Goal: Use online tool/utility: Utilize a website feature to perform a specific function

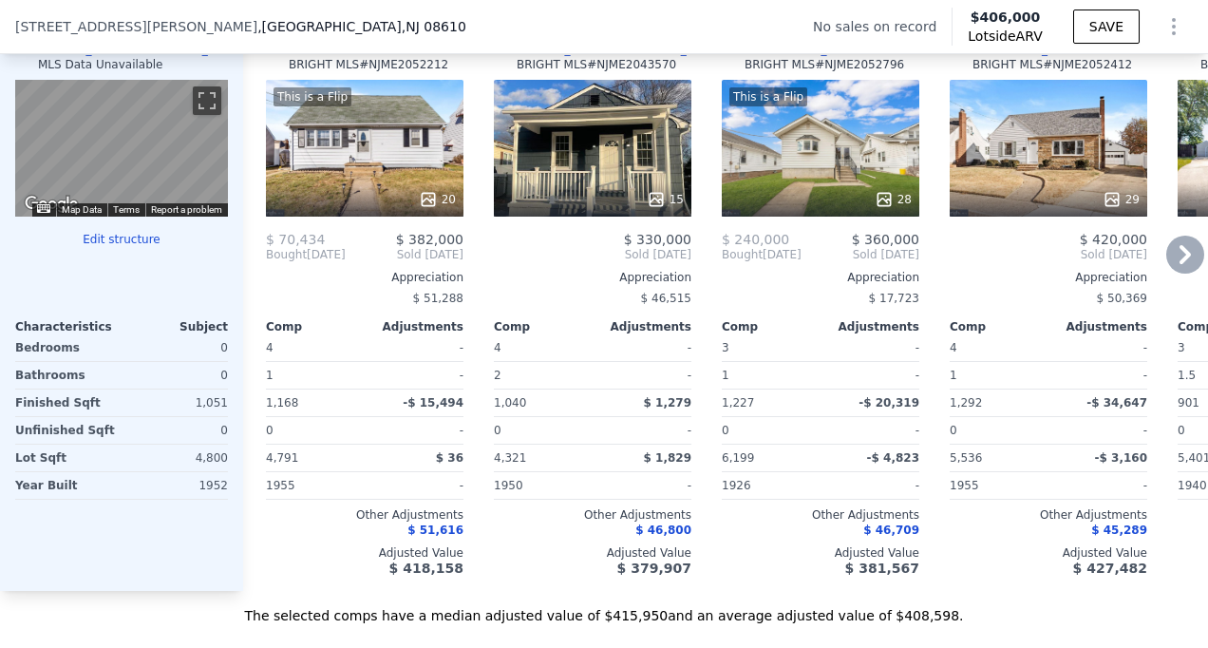
scroll to position [1920, 0]
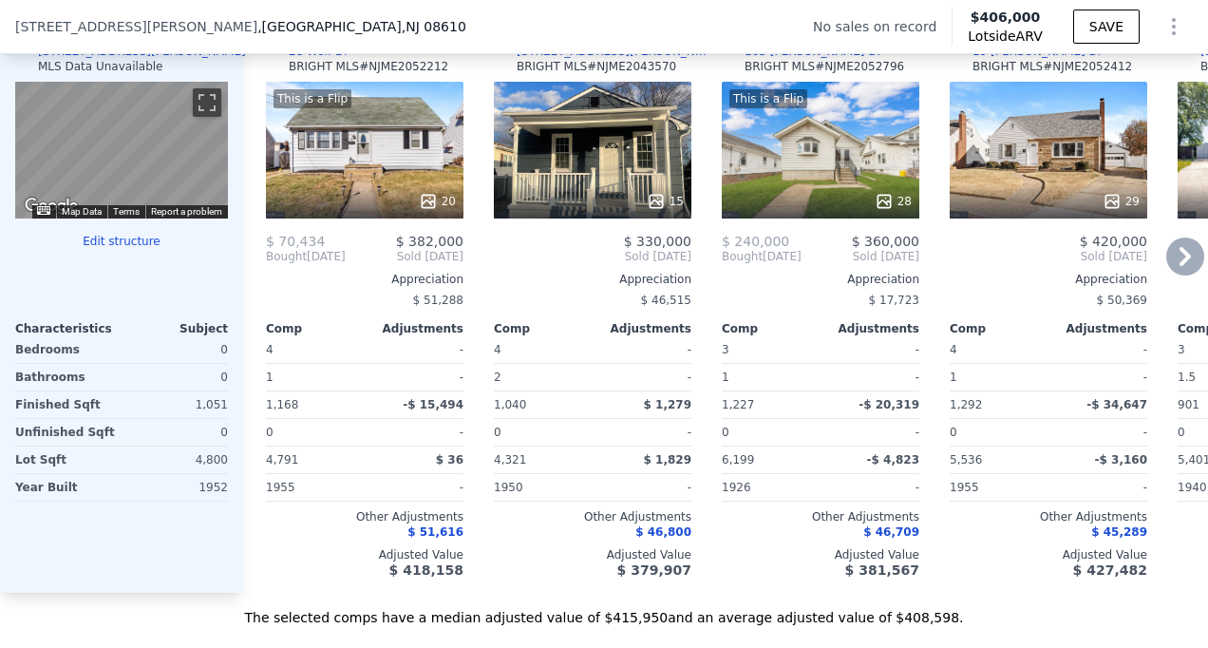
click at [1179, 266] on icon at bounding box center [1184, 256] width 11 height 19
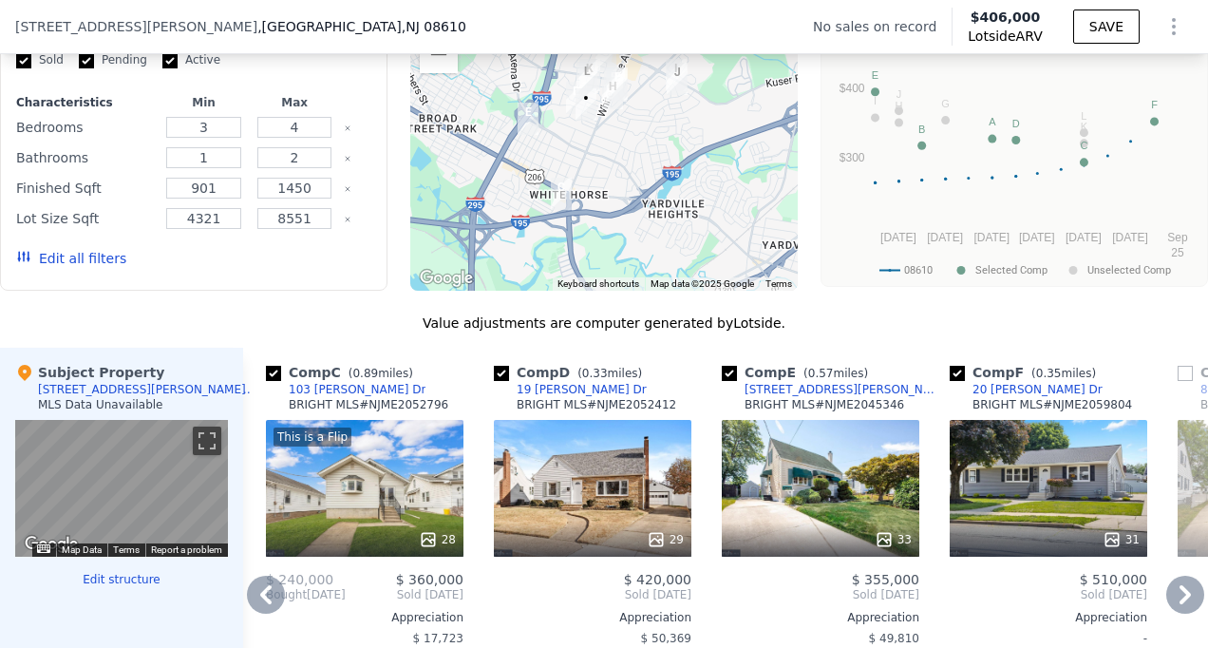
scroll to position [1582, 0]
click at [1137, 480] on div "31" at bounding box center [1047, 488] width 197 height 137
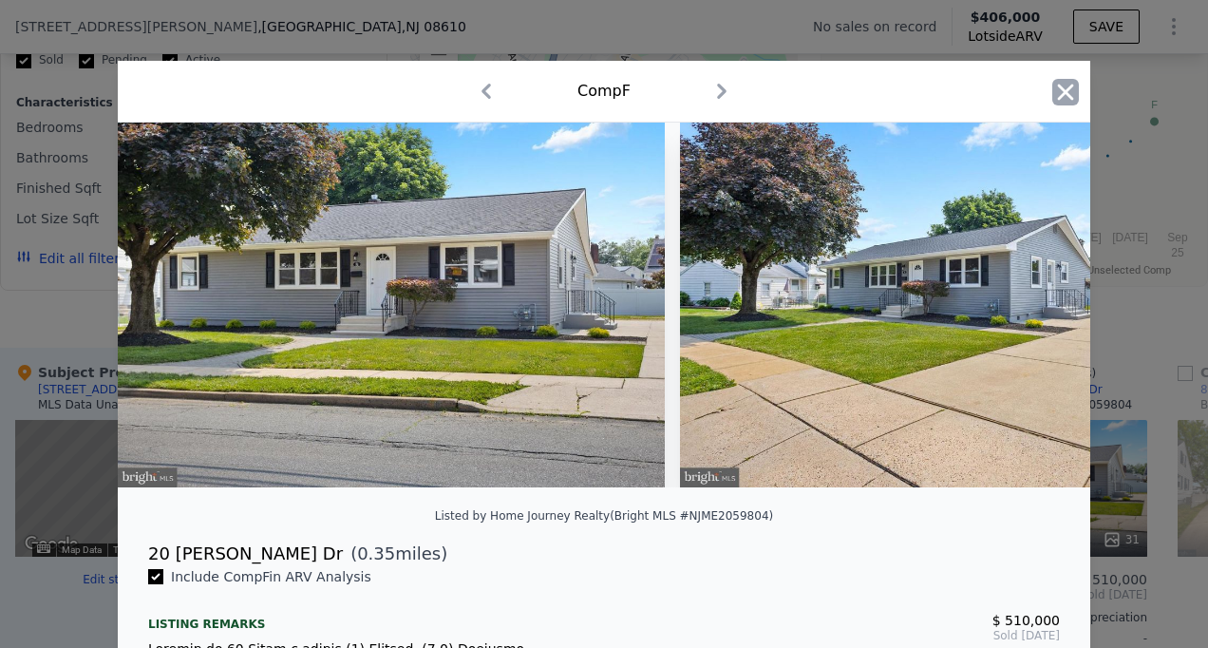
click at [1052, 89] on icon "button" at bounding box center [1065, 92] width 27 height 27
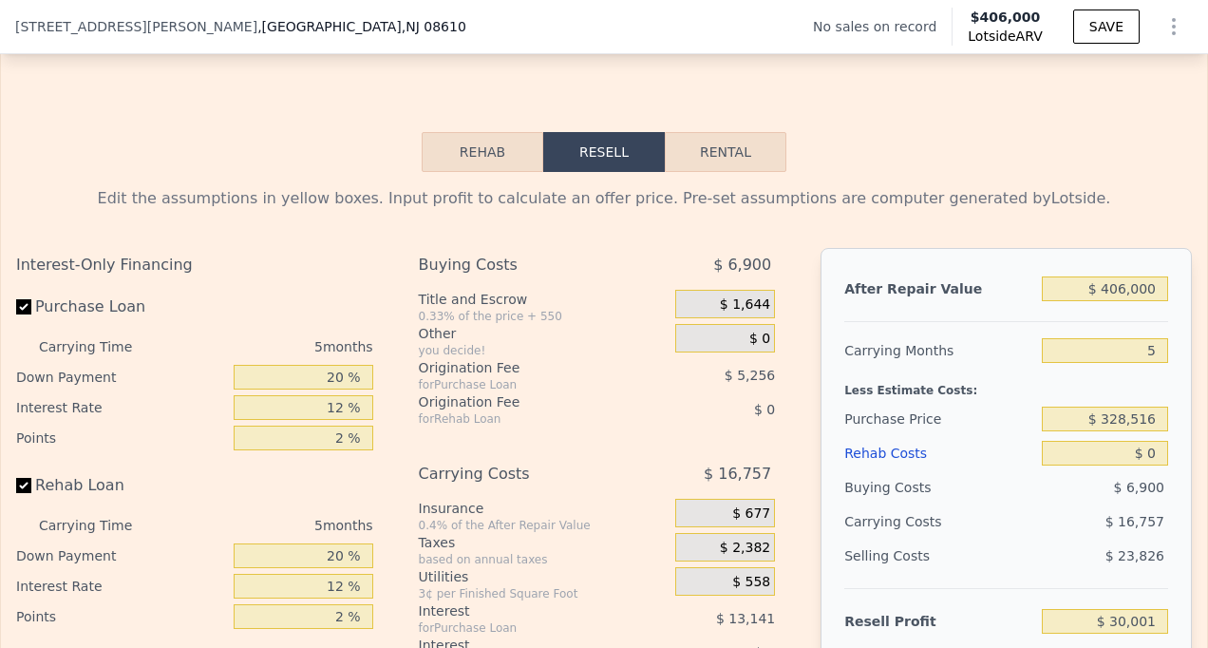
scroll to position [2584, 0]
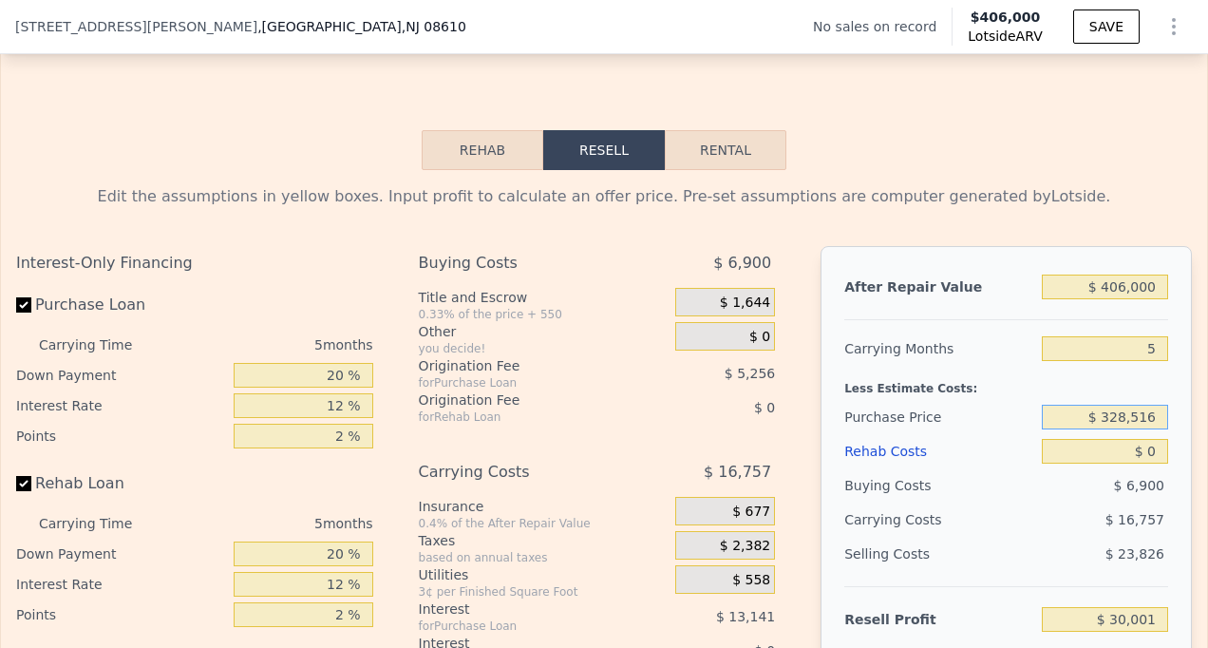
click at [1145, 429] on input "$ 328,516" at bounding box center [1105, 416] width 126 height 25
type input "$ 3"
type input "$ 213,000"
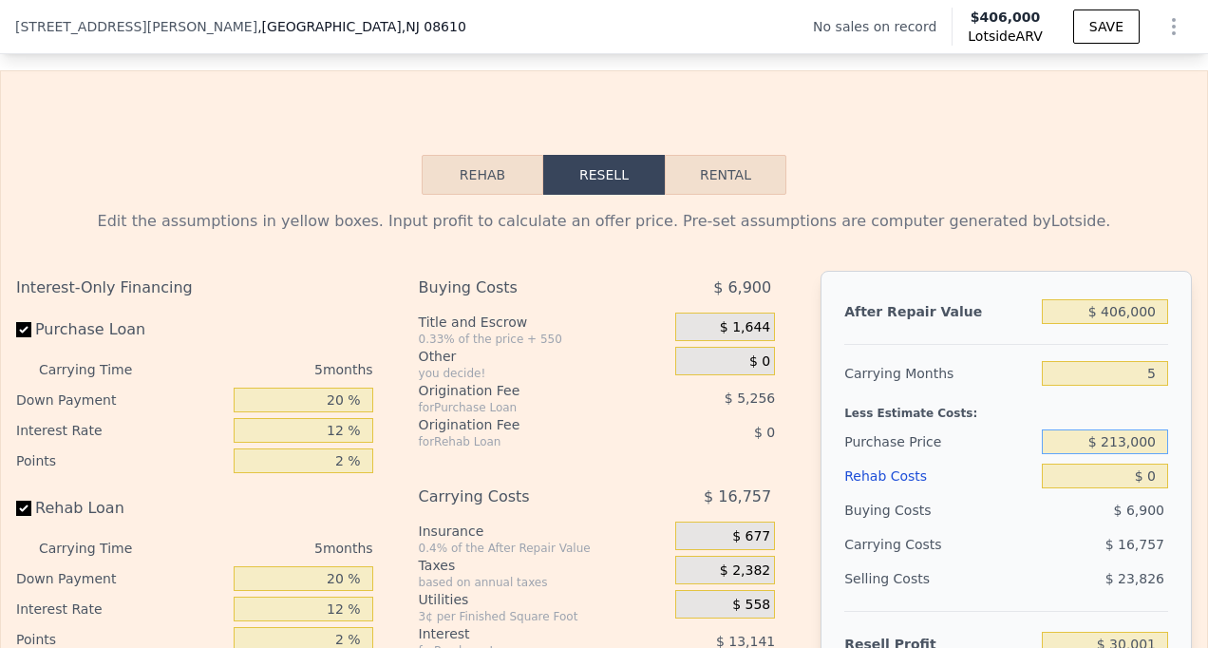
scroll to position [2560, 0]
click at [493, 195] on button "Rehab" at bounding box center [483, 175] width 122 height 40
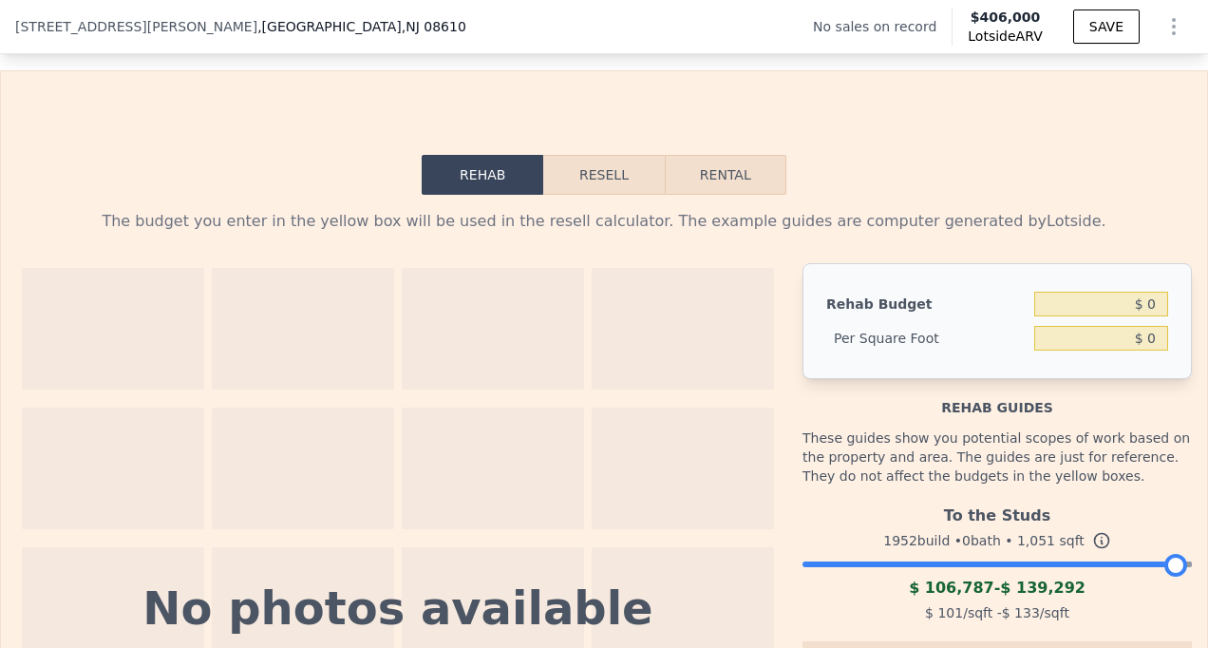
drag, startPoint x: 493, startPoint y: 207, endPoint x: 622, endPoint y: 211, distance: 129.2
click at [622, 195] on div "Rehab Resell Rental" at bounding box center [604, 175] width 365 height 40
click at [622, 195] on button "Resell" at bounding box center [603, 175] width 121 height 40
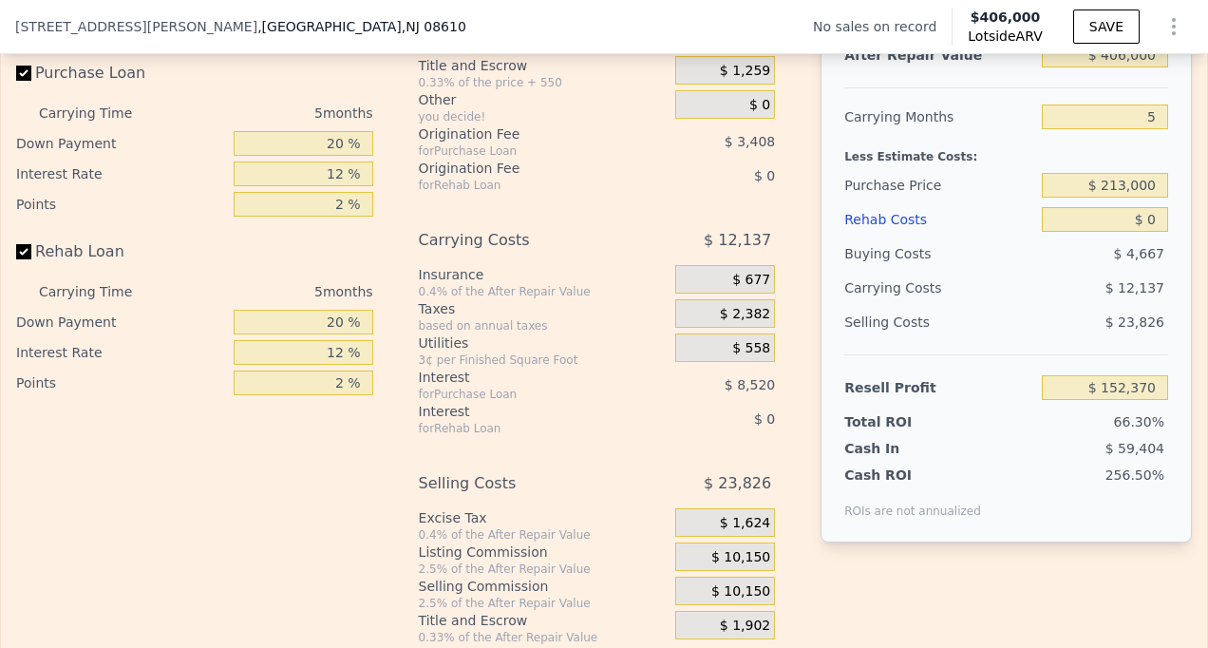
scroll to position [2816, 0]
click at [1144, 232] on input "$ 0" at bounding box center [1105, 219] width 126 height 25
type input "$ 9"
type input "$ 152,361"
type input "$ 90"
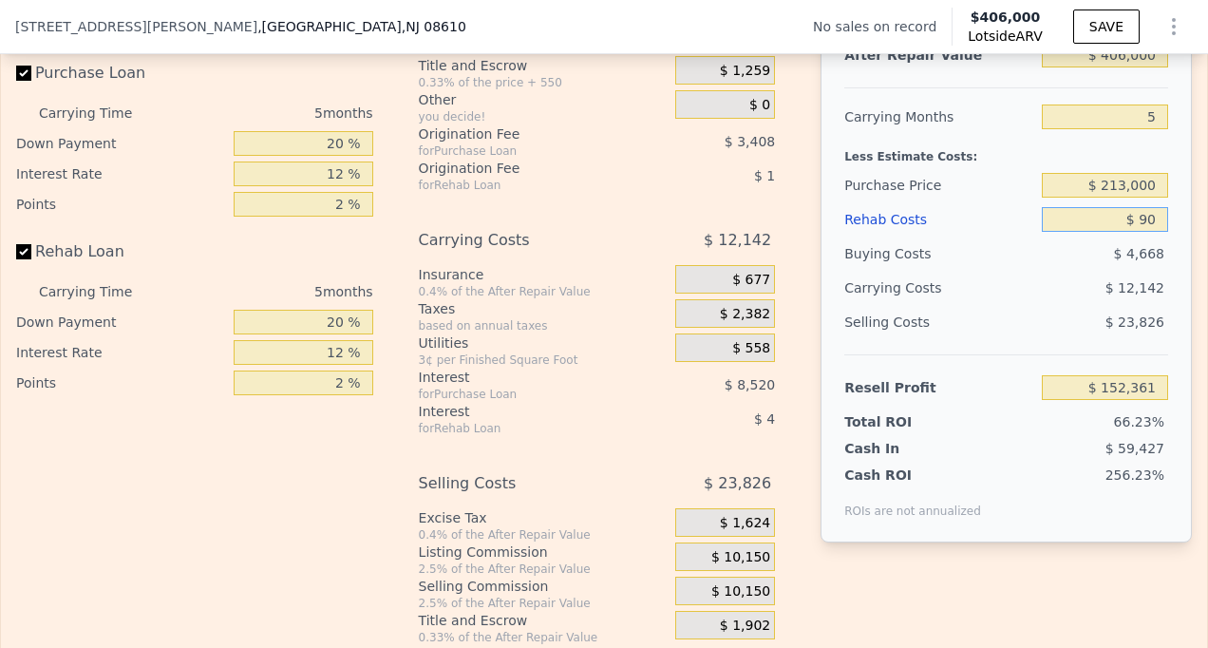
type input "$ 152,274"
type input "$ 900"
type input "$ 151,421"
type input "$ 9,000"
type input "$ 142,866"
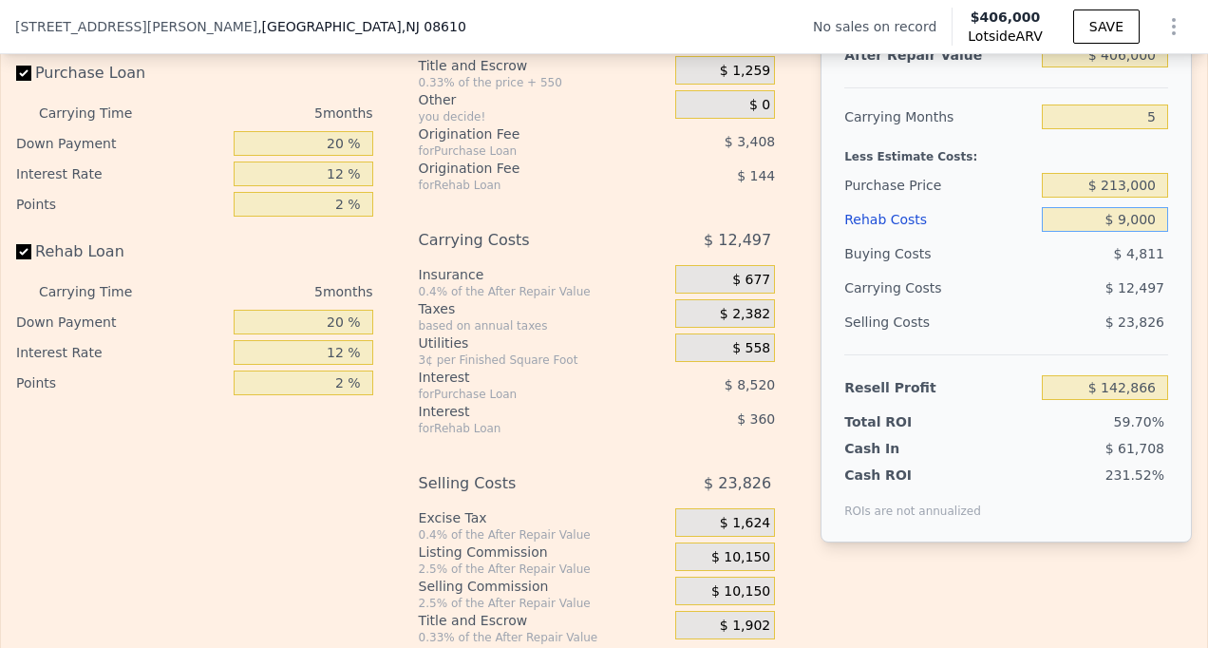
type input "$ 90,000"
type input "$ 57,330"
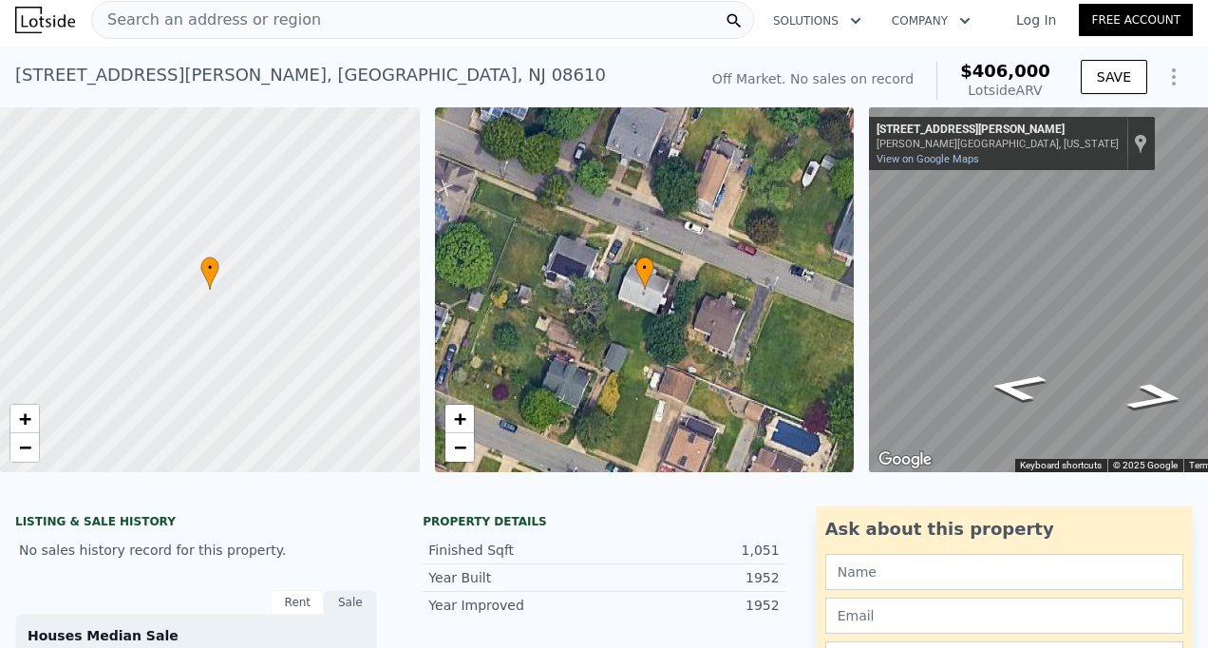
scroll to position [0, 0]
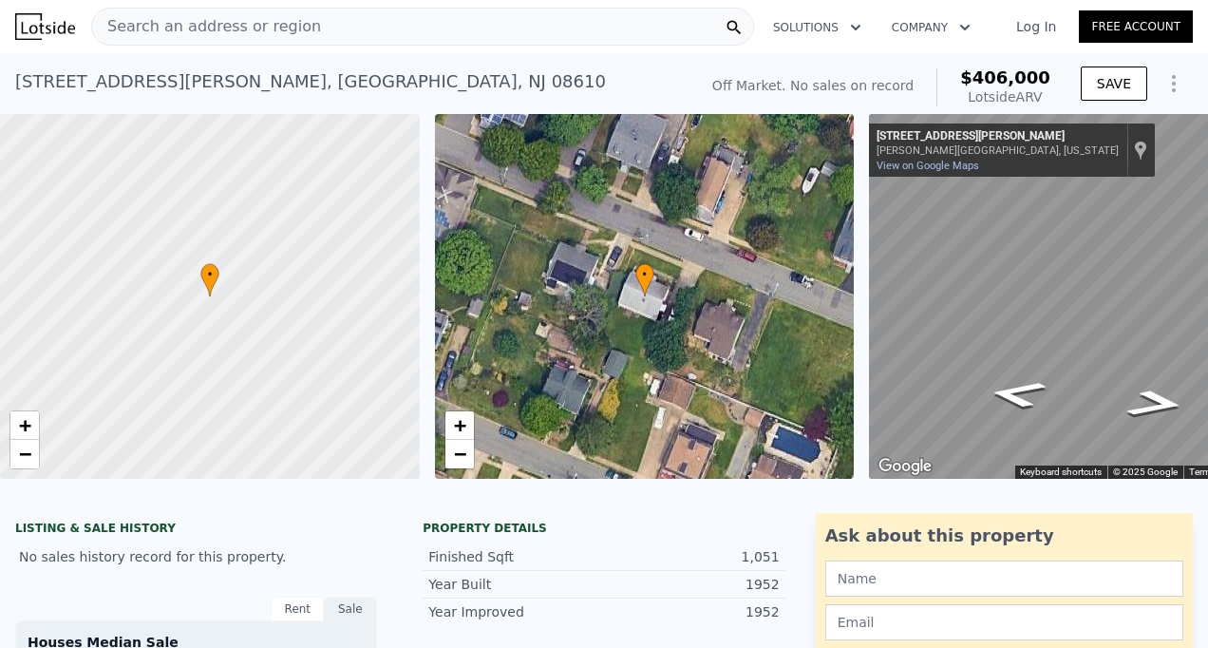
type input "$ 90,000"
